Goal: Use online tool/utility: Utilize a website feature to perform a specific function

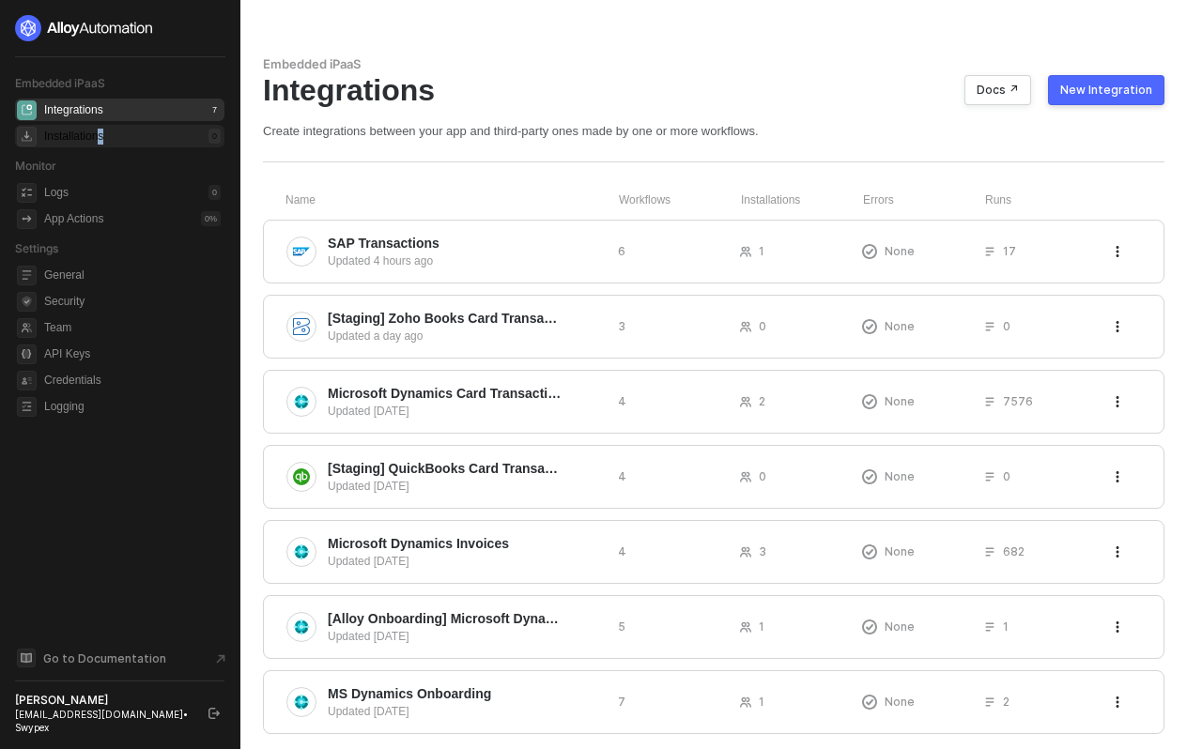
click at [103, 133] on div "Installations" at bounding box center [73, 137] width 59 height 16
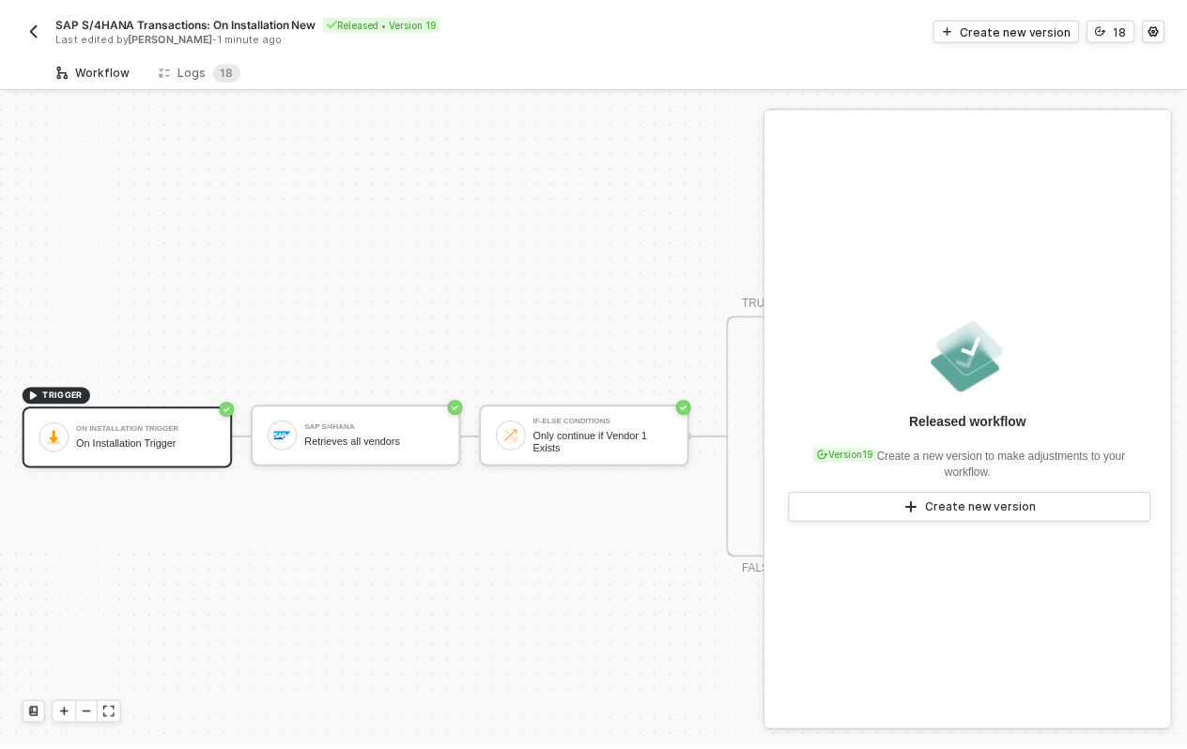
scroll to position [48, 0]
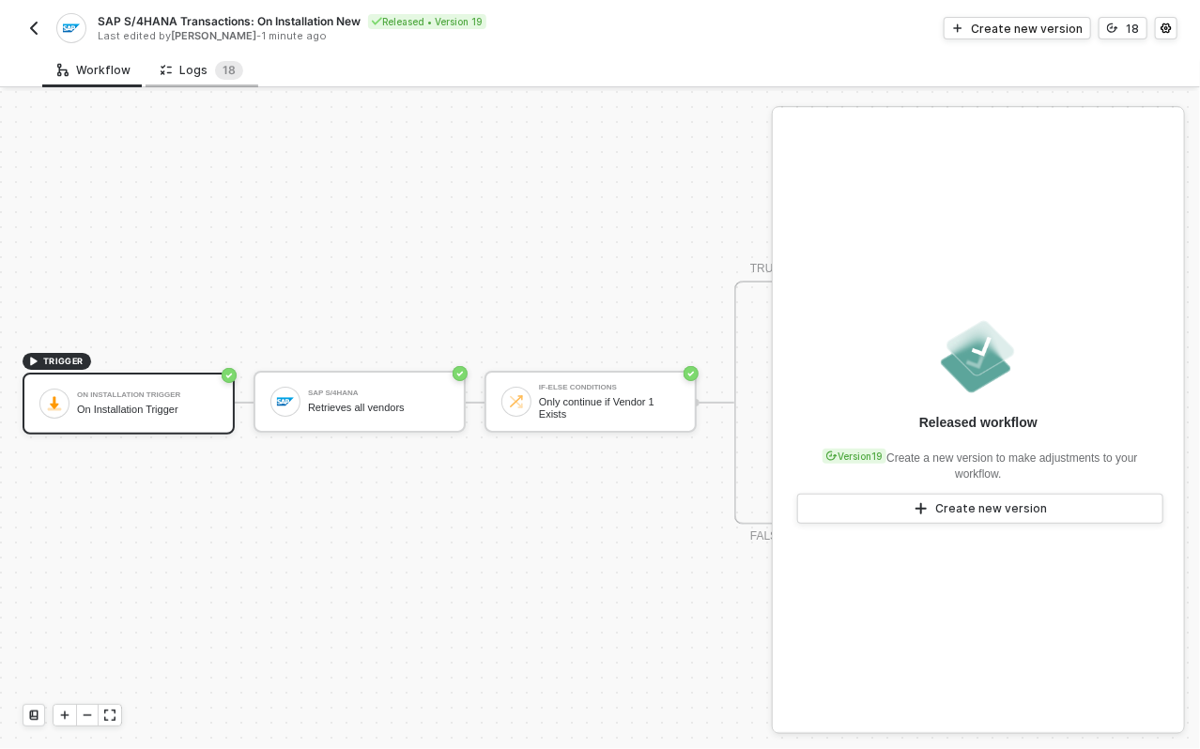
click at [207, 62] on div "Logs 1 8" at bounding box center [202, 70] width 83 height 19
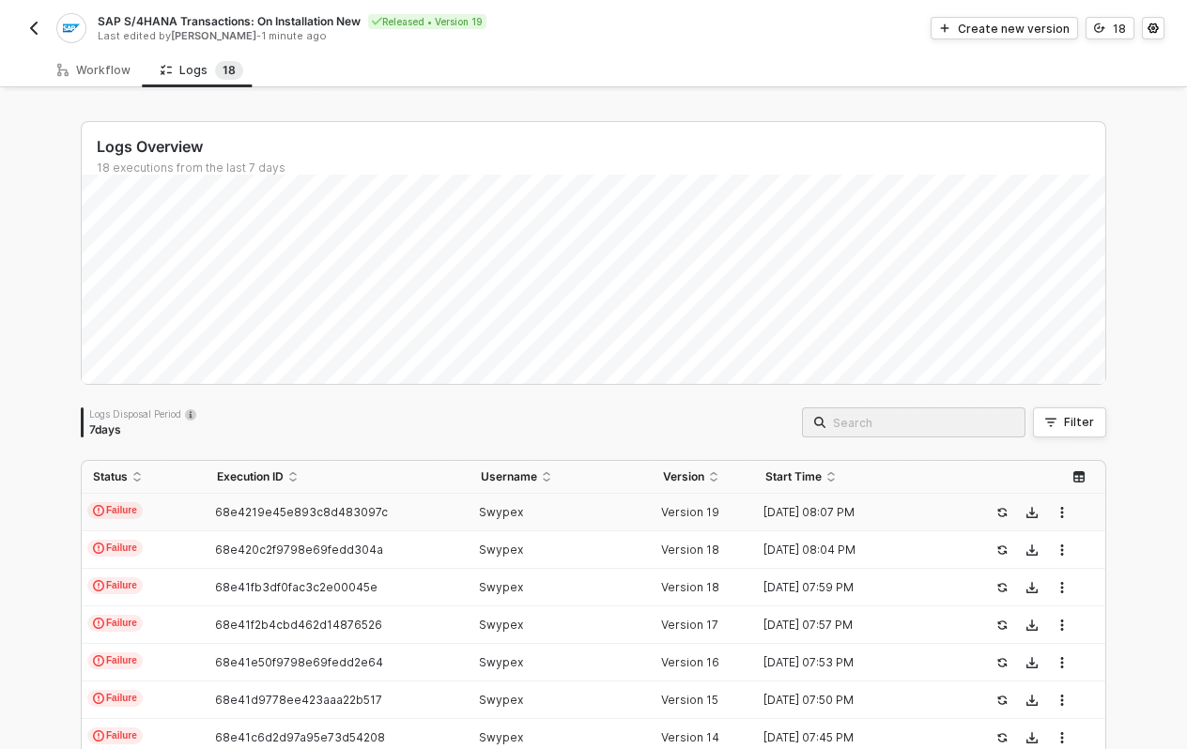
click at [598, 505] on div "Swypex" at bounding box center [553, 512] width 168 height 15
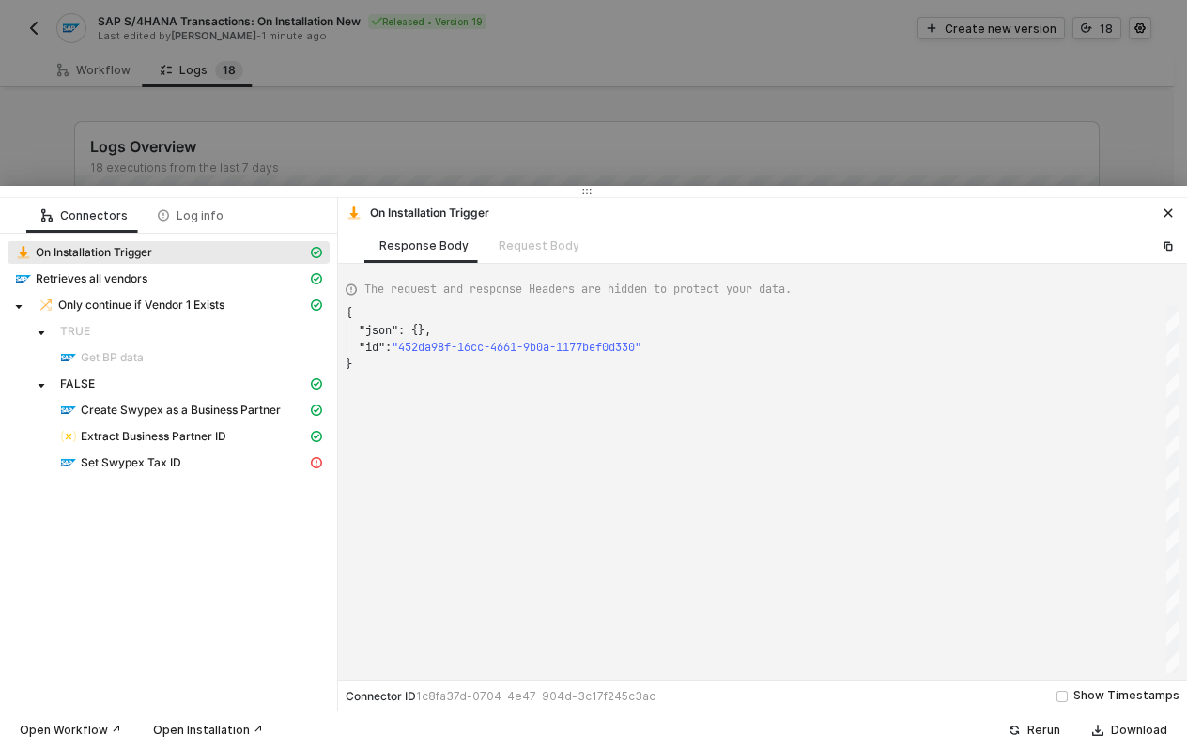
scroll to position [50, 0]
click at [229, 462] on div "Set Swypex Tax ID" at bounding box center [183, 462] width 247 height 17
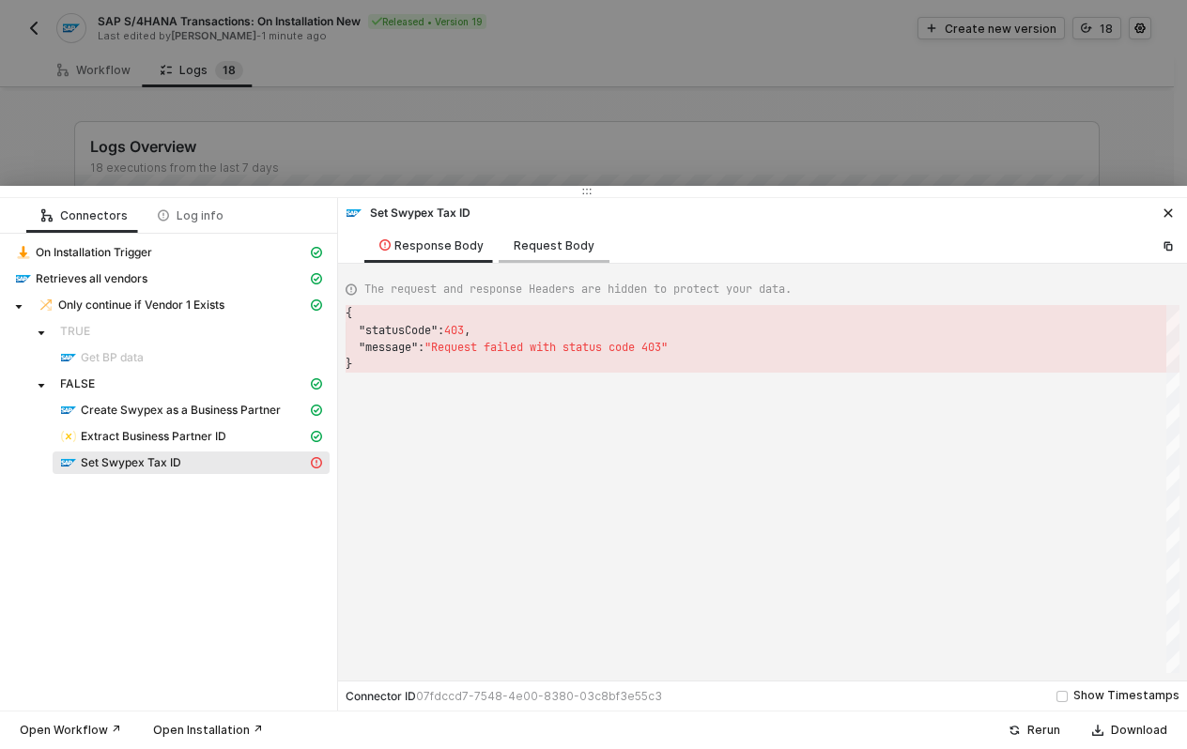
click at [557, 234] on div "Request Body" at bounding box center [554, 245] width 111 height 35
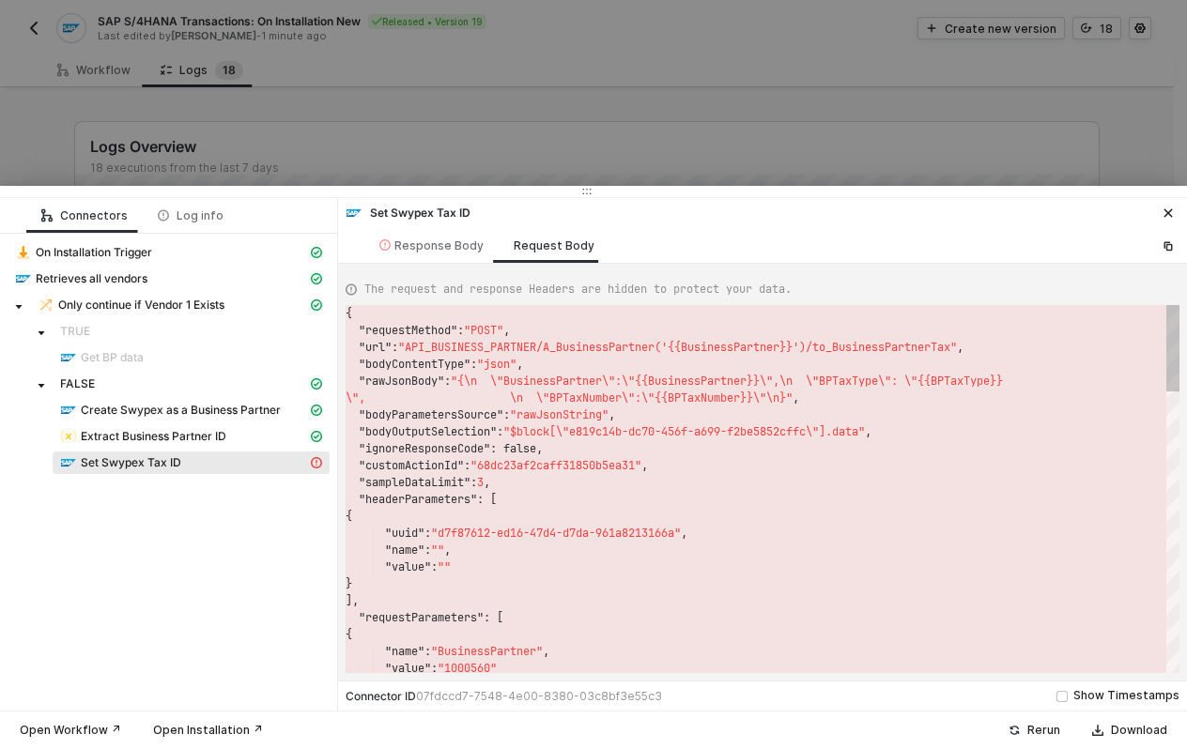
scroll to position [135, 0]
type textarea "{ "requestMethod": "POST", "url": "API_BUSINESS_PARTNER/A_BusinessPartner('{{Bu…"
drag, startPoint x: 825, startPoint y: 345, endPoint x: 594, endPoint y: 347, distance: 231.0
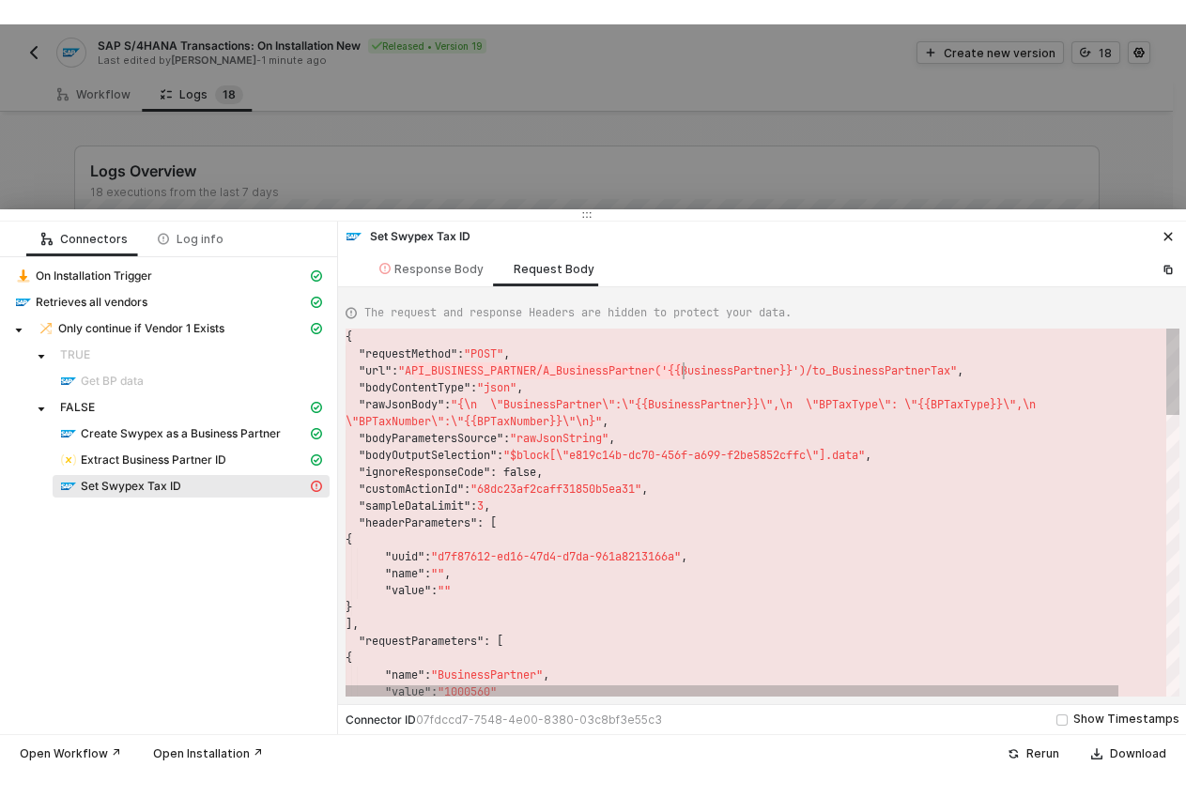
scroll to position [34, 331]
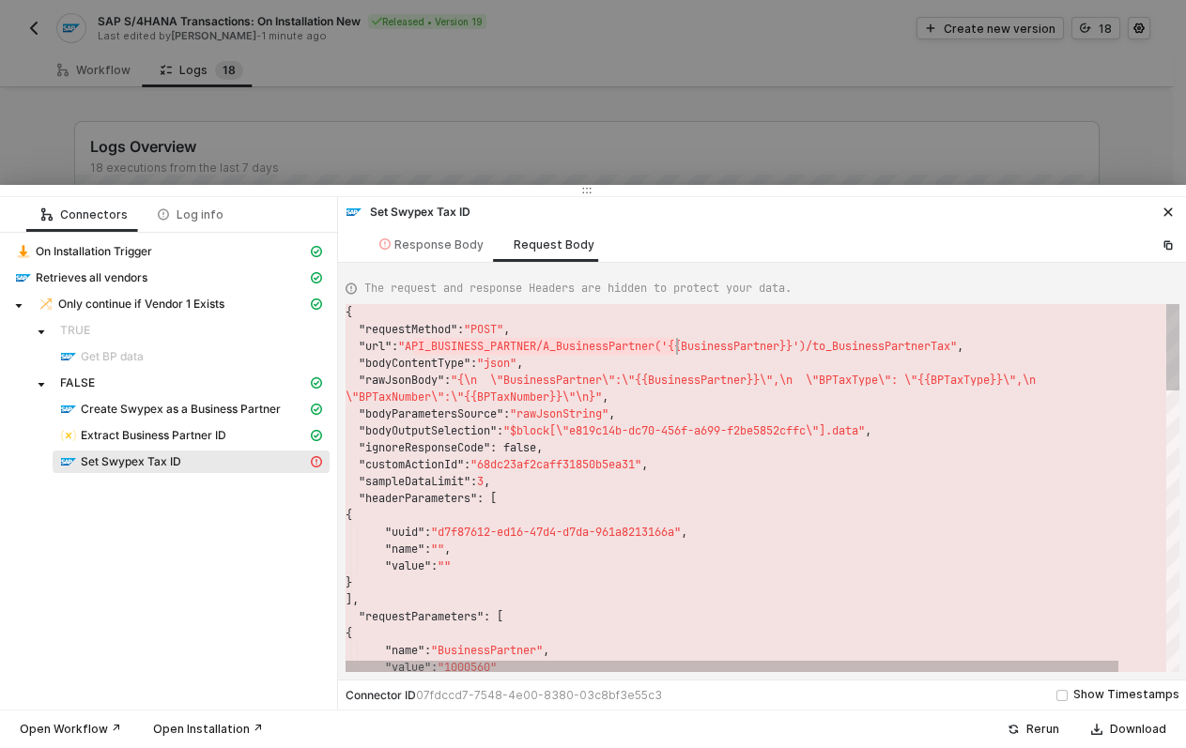
drag, startPoint x: 413, startPoint y: 348, endPoint x: 678, endPoint y: 345, distance: 264.8
